Goal: Task Accomplishment & Management: Manage account settings

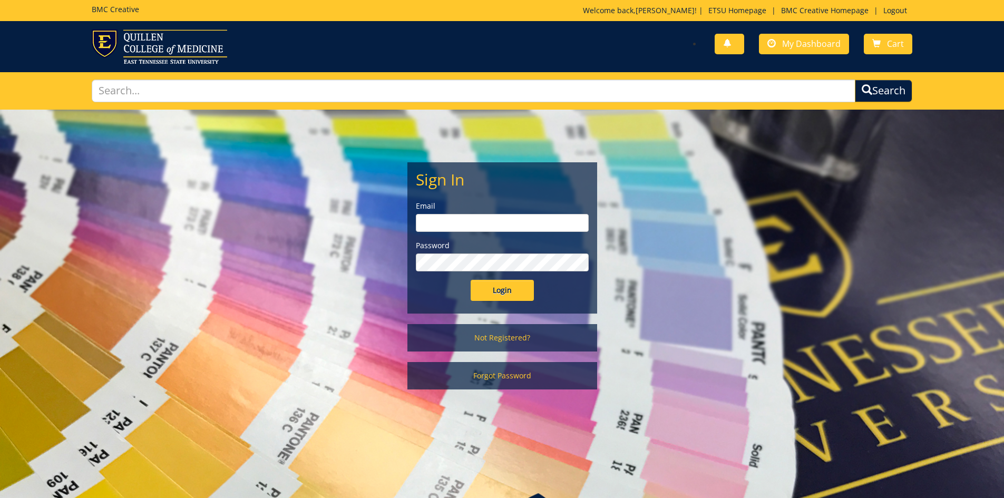
type input "chambersjm@etsu.edu"
click at [508, 288] on input "Login" at bounding box center [502, 290] width 63 height 21
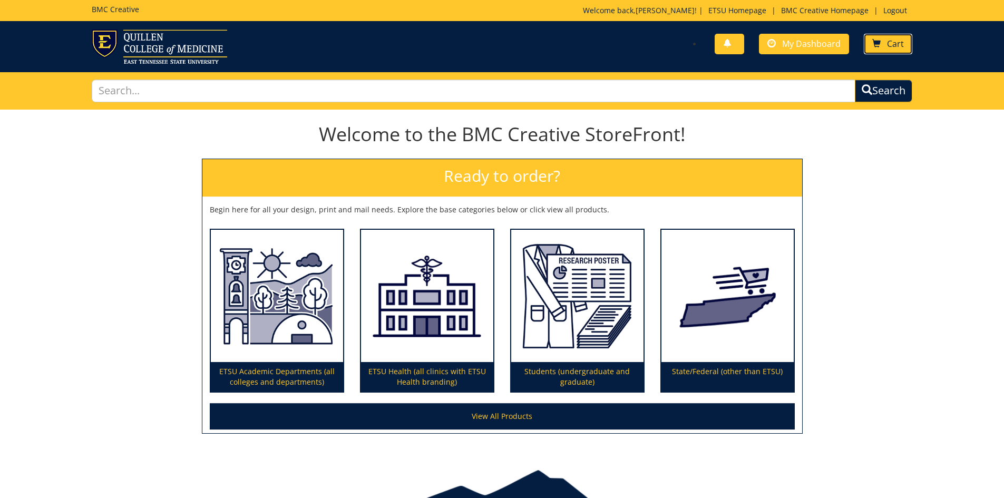
click at [879, 46] on span at bounding box center [877, 44] width 8 height 8
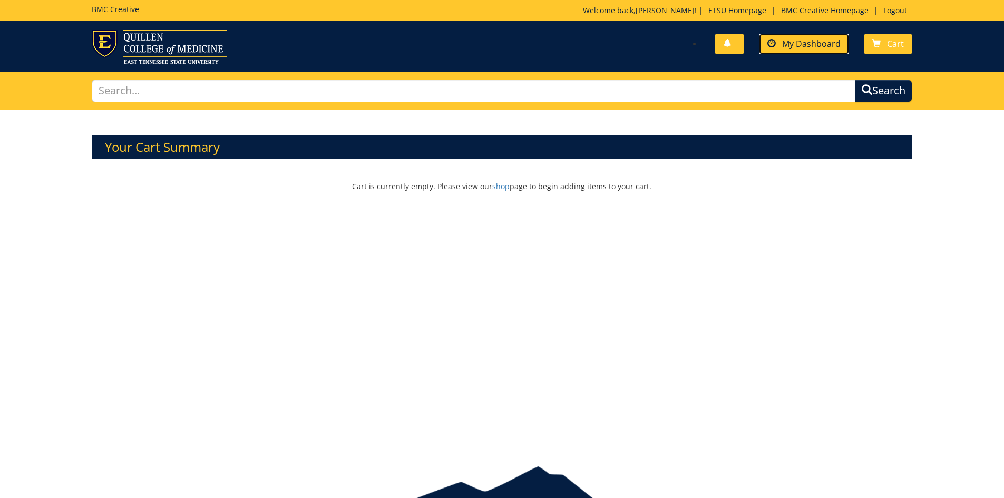
click at [830, 42] on span "My Dashboard" at bounding box center [811, 44] width 59 height 12
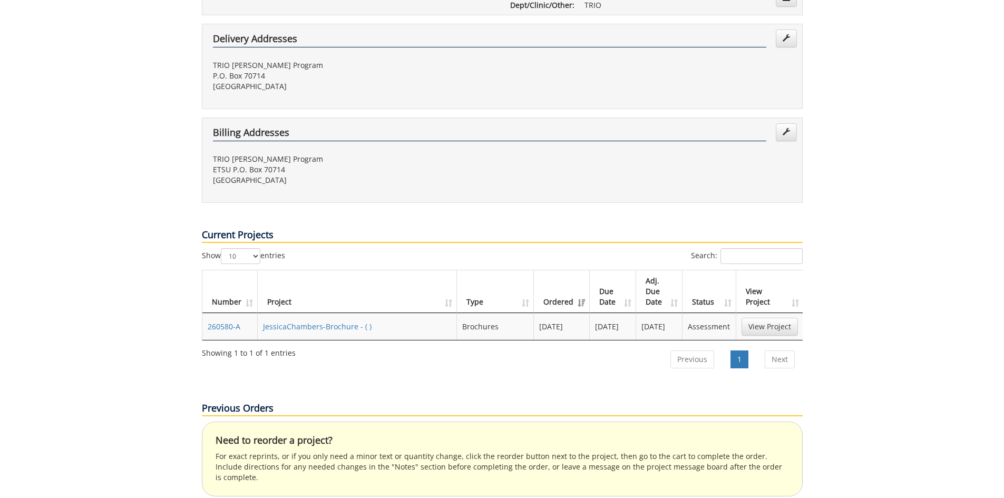
scroll to position [316, 0]
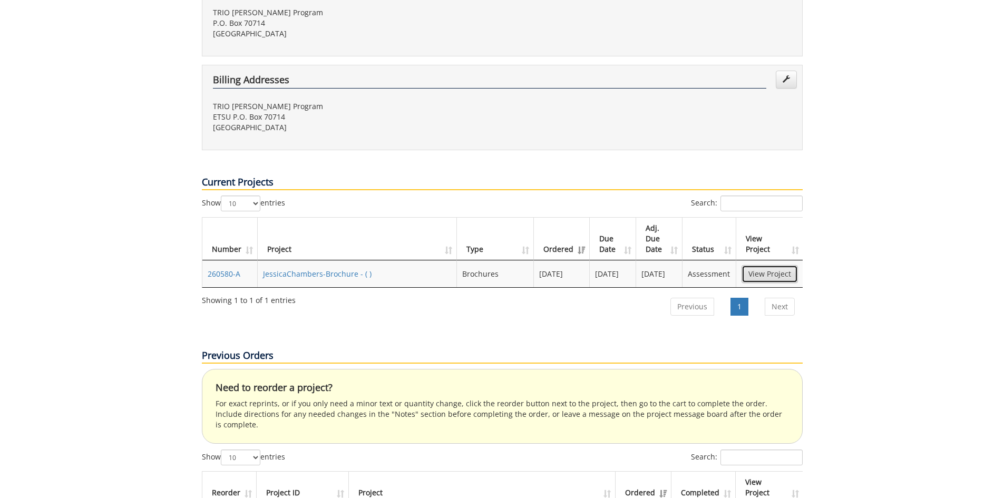
click at [792, 265] on link "View Project" at bounding box center [770, 274] width 56 height 18
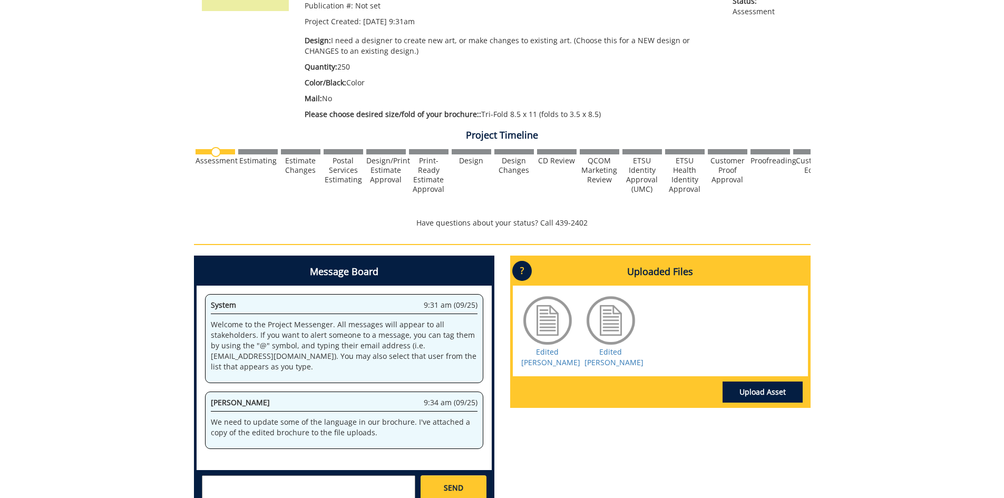
scroll to position [264, 0]
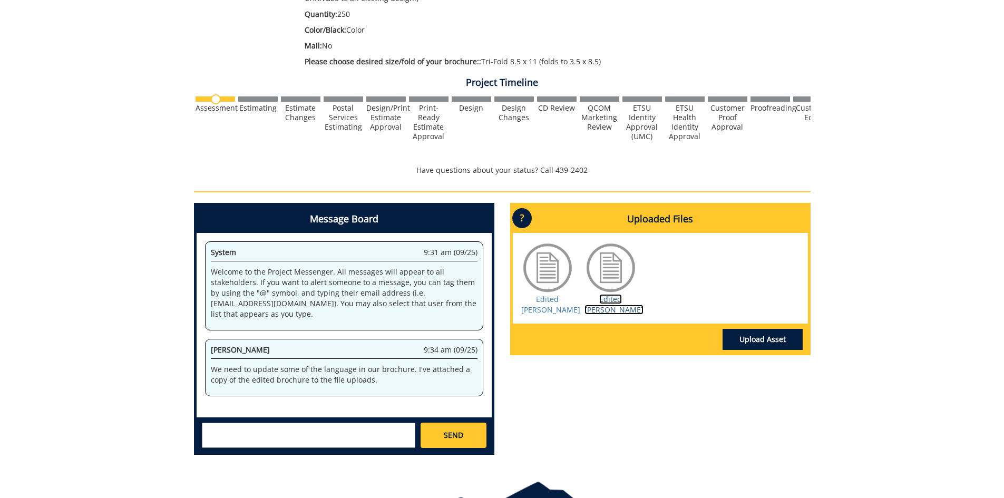
click at [615, 304] on link "Edited [PERSON_NAME]" at bounding box center [614, 304] width 59 height 21
drag, startPoint x: 620, startPoint y: 302, endPoint x: 594, endPoint y: 302, distance: 26.4
drag, startPoint x: 594, startPoint y: 302, endPoint x: 527, endPoint y: 221, distance: 104.8
click at [527, 221] on p "?" at bounding box center [522, 218] width 20 height 20
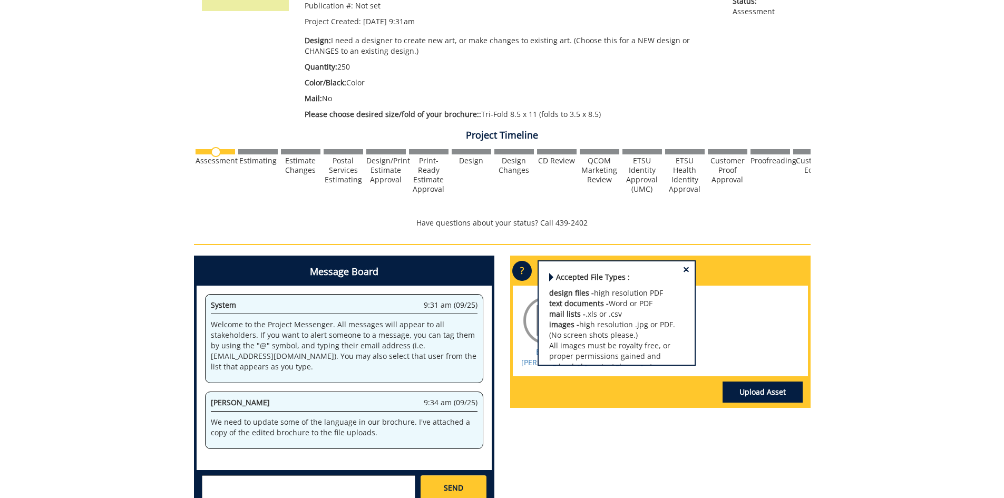
scroll to position [316, 0]
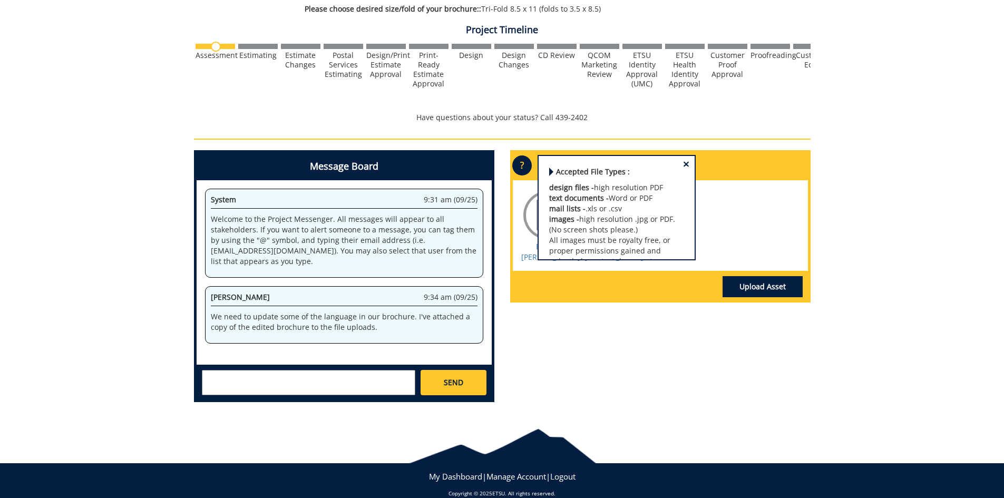
click at [835, 298] on div "260580-A JessicaChambers-Brochure Estimate Approver: wollert@etsu.edu Payment T…" at bounding box center [502, 102] width 1004 height 618
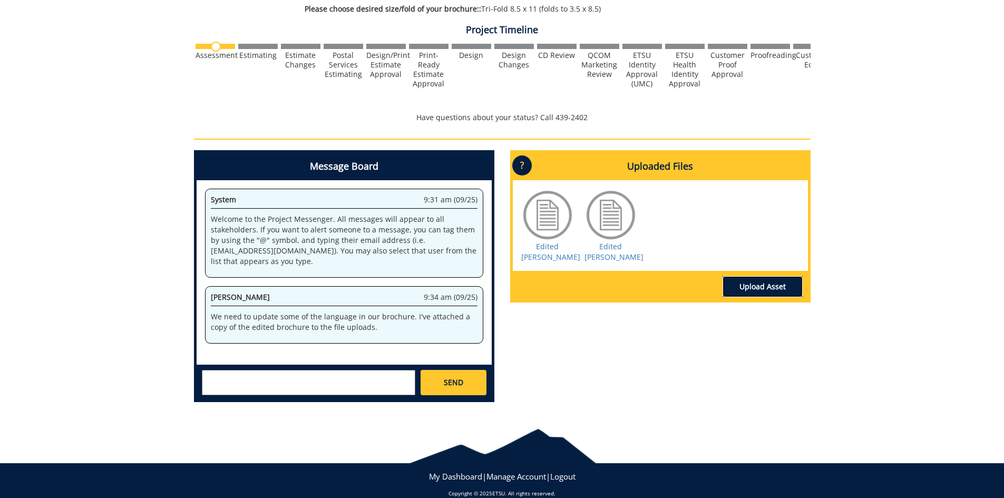
click at [752, 293] on link "Upload Asset" at bounding box center [763, 286] width 80 height 21
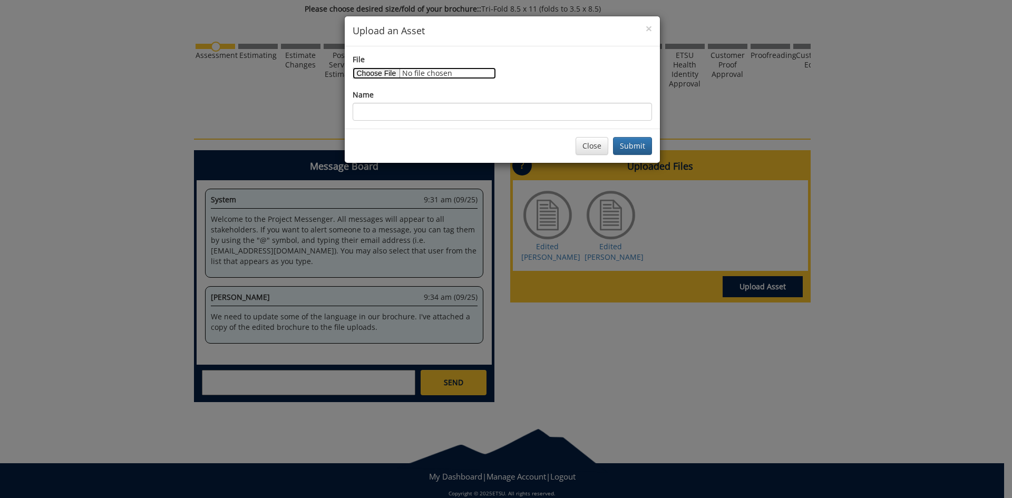
click at [390, 74] on input "File" at bounding box center [424, 73] width 143 height 12
type input "C:\fakepath\mcnair brochure edited.pdf"
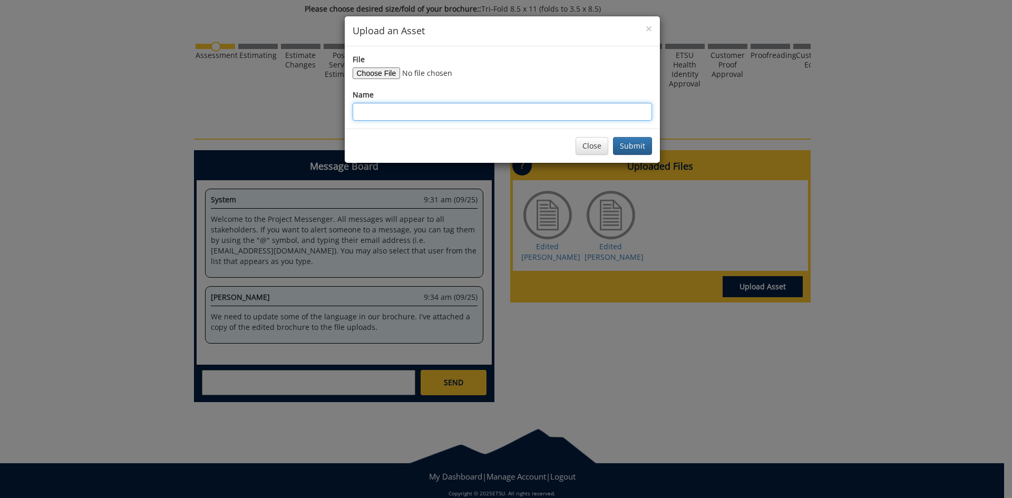
click at [431, 110] on input "Name" at bounding box center [502, 112] width 299 height 18
type input "Edited [PERSON_NAME]"
click at [638, 144] on button "Submit" at bounding box center [632, 146] width 39 height 18
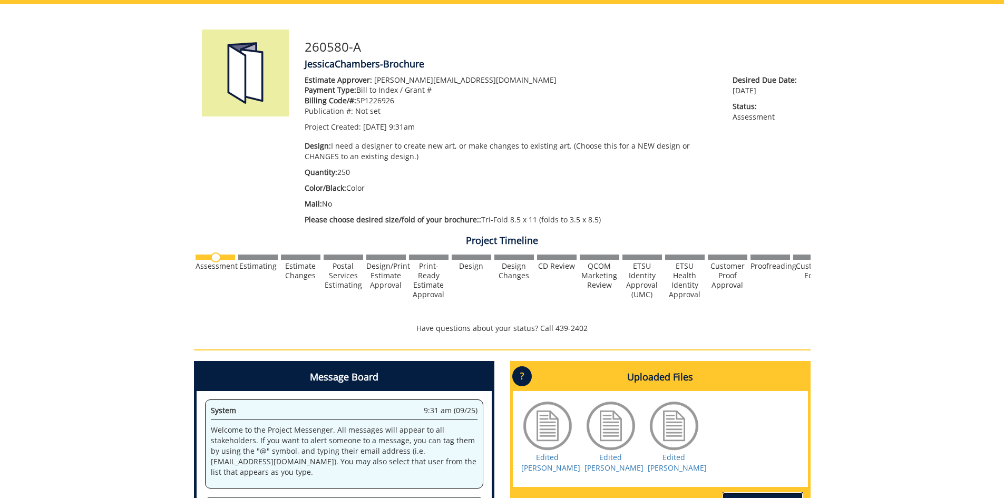
scroll to position [0, 0]
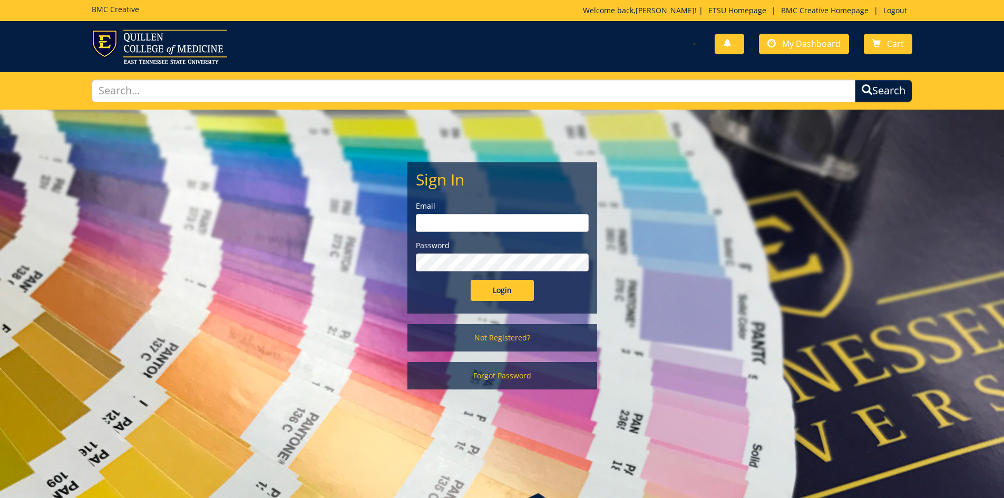
type input "chambersjm@etsu.edu"
click at [492, 294] on input "Login" at bounding box center [502, 290] width 63 height 21
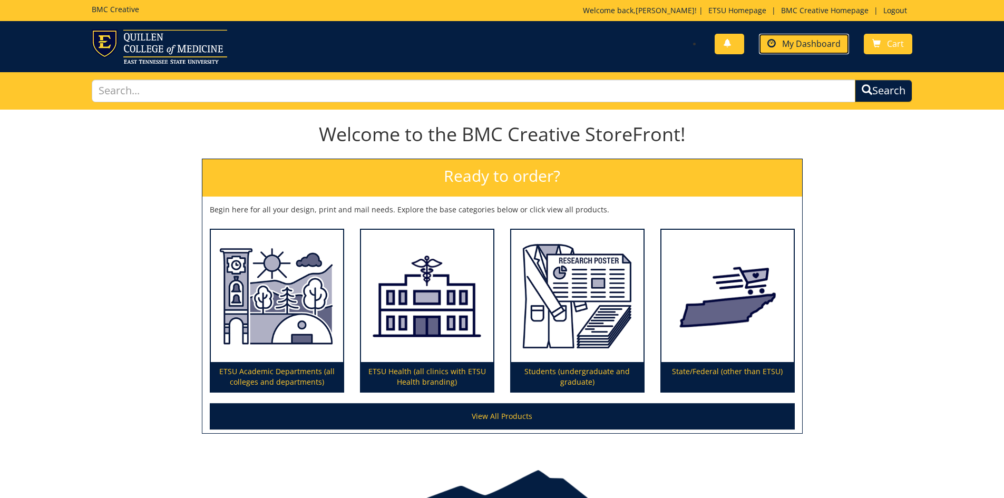
click at [814, 44] on span "My Dashboard" at bounding box center [811, 44] width 59 height 12
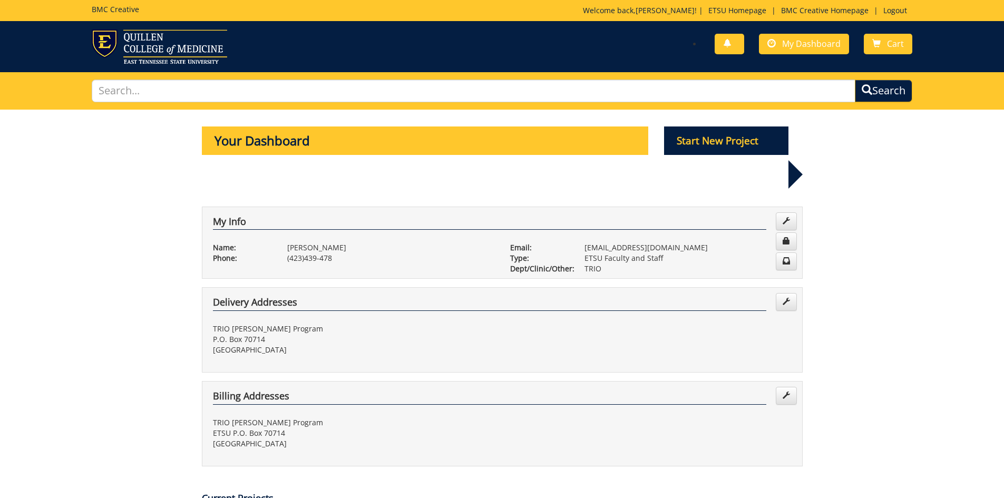
scroll to position [369, 0]
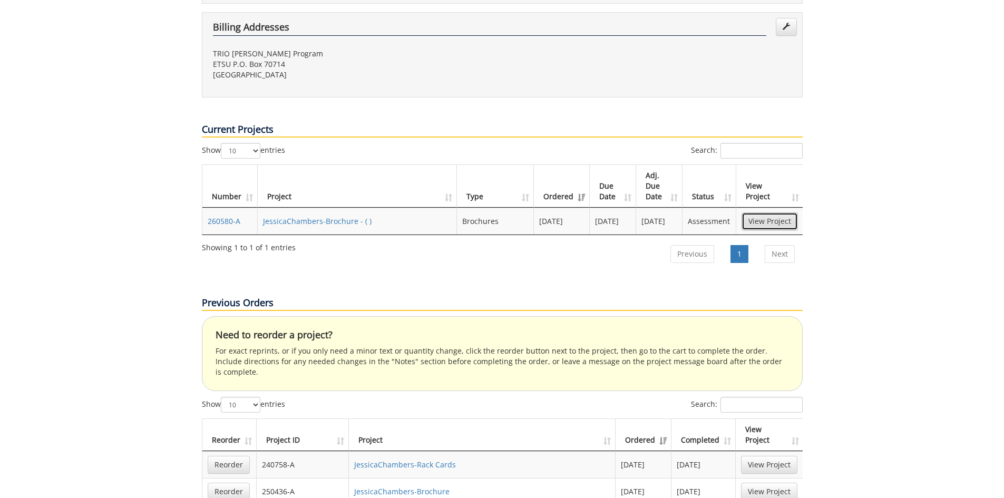
click at [762, 212] on link "View Project" at bounding box center [770, 221] width 56 height 18
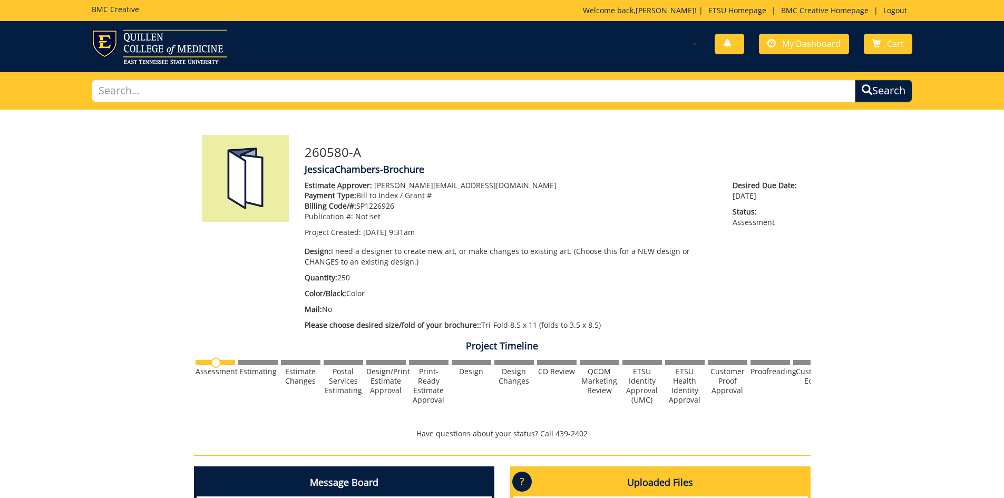
scroll to position [331, 0]
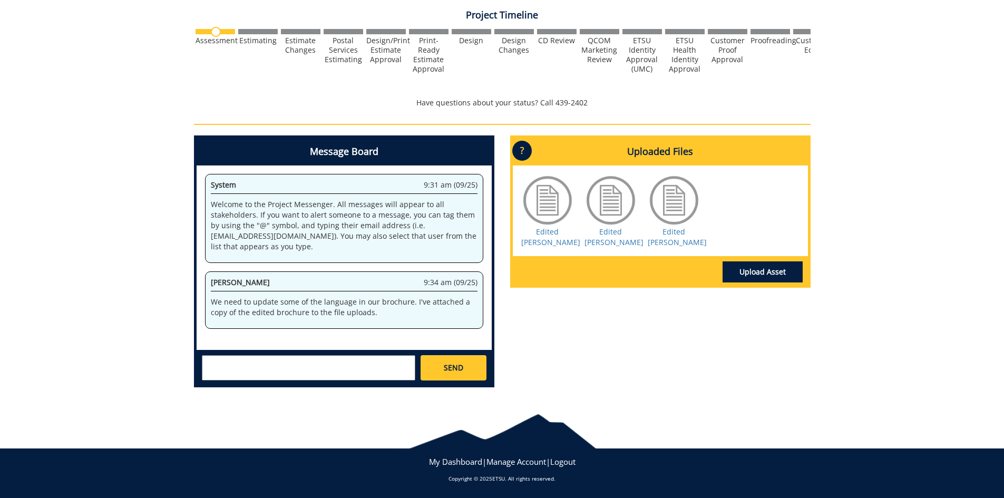
drag, startPoint x: 282, startPoint y: 371, endPoint x: 276, endPoint y: 375, distance: 7.5
click at [281, 371] on textarea at bounding box center [309, 367] width 214 height 25
type textarea "Sorry for the multiple uploads! There was a typo. The last uploaded brochure ha…"
click at [463, 367] on span "SEND" at bounding box center [454, 368] width 20 height 11
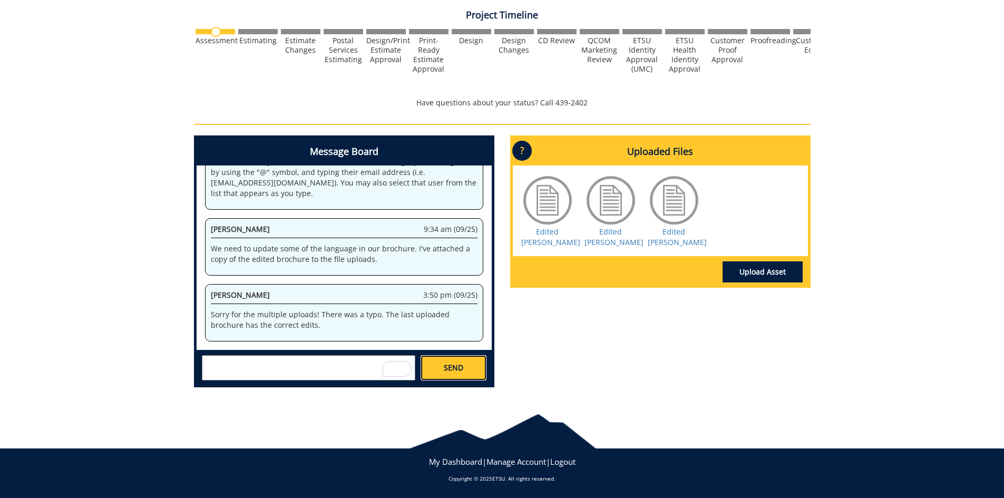
scroll to position [459, 0]
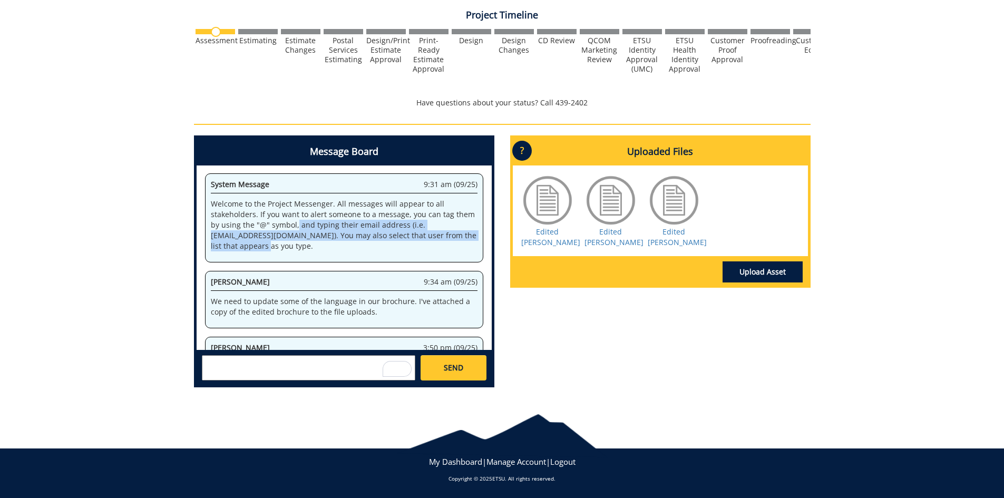
drag, startPoint x: 296, startPoint y: 228, endPoint x: 389, endPoint y: 244, distance: 94.1
click at [389, 244] on p "Welcome to the Project Messenger. All messages will appear to all stakeholders.…" at bounding box center [344, 225] width 267 height 53
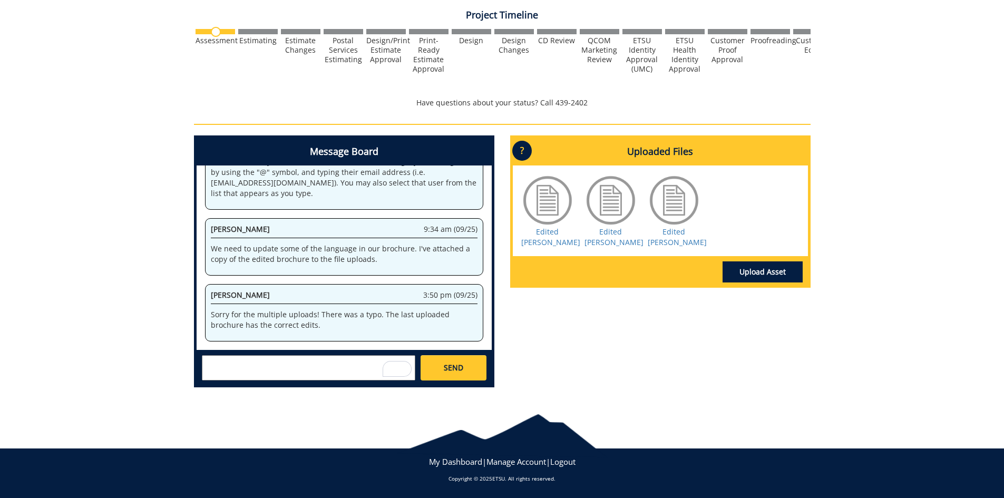
click at [594, 351] on div "Message Board System 9:31 am (09/25) Welcome to the Project Messenger. All mess…" at bounding box center [502, 266] width 633 height 260
